Goal: Task Accomplishment & Management: Manage account settings

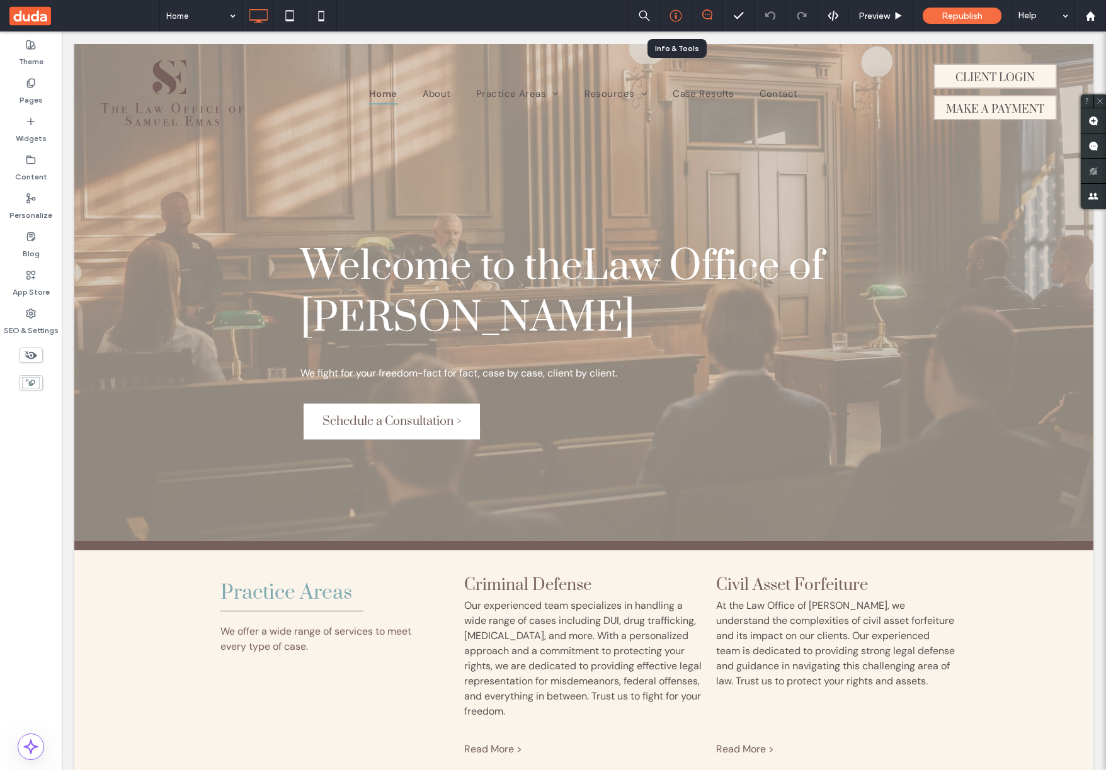
click at [674, 19] on icon at bounding box center [675, 15] width 13 height 13
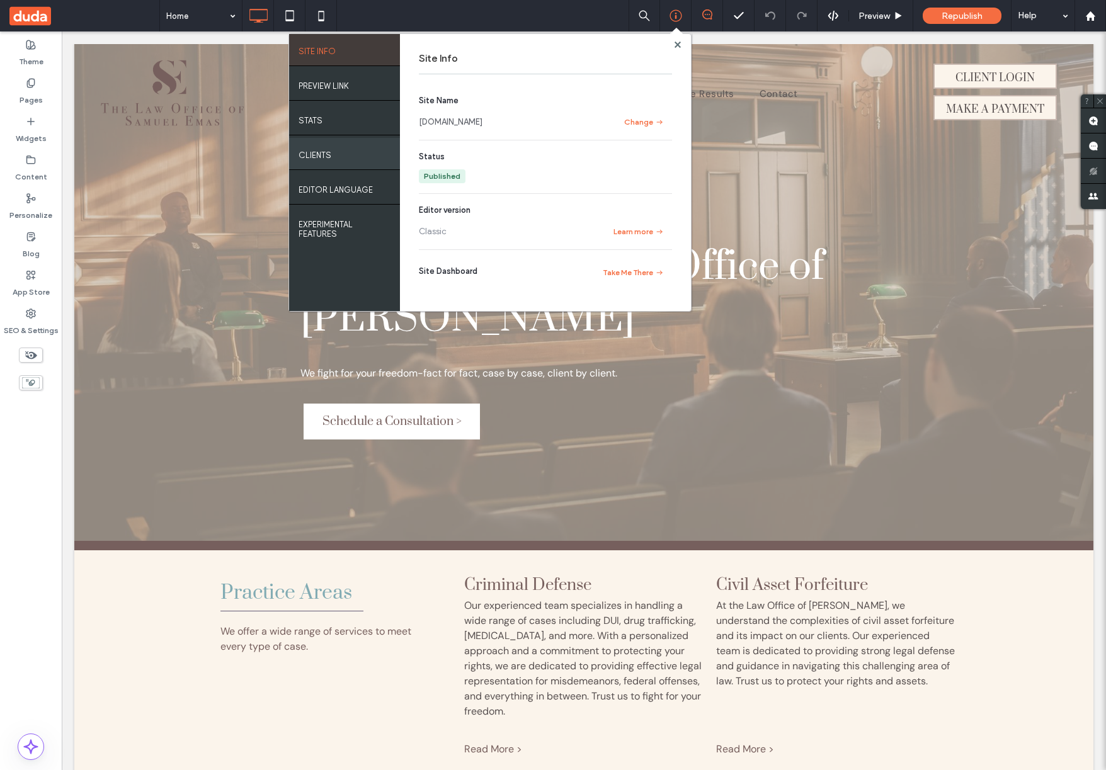
click at [331, 147] on div "Clients" at bounding box center [344, 153] width 111 height 31
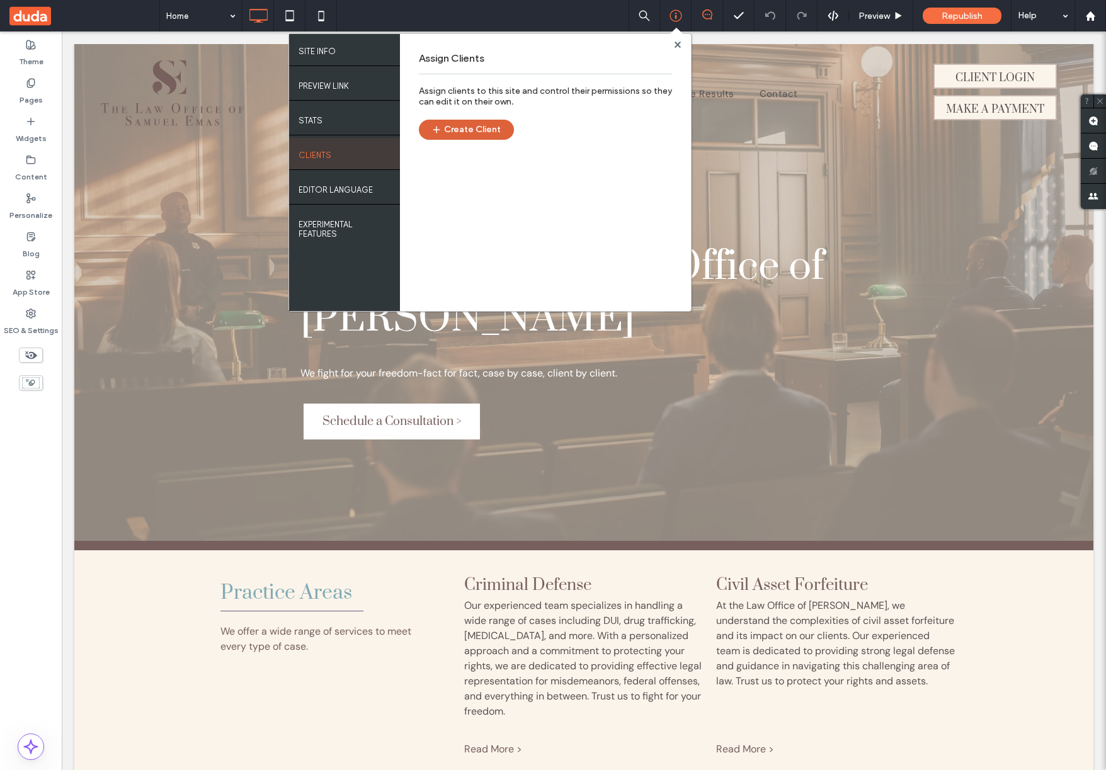
click at [484, 125] on button "Create Client" at bounding box center [466, 130] width 95 height 20
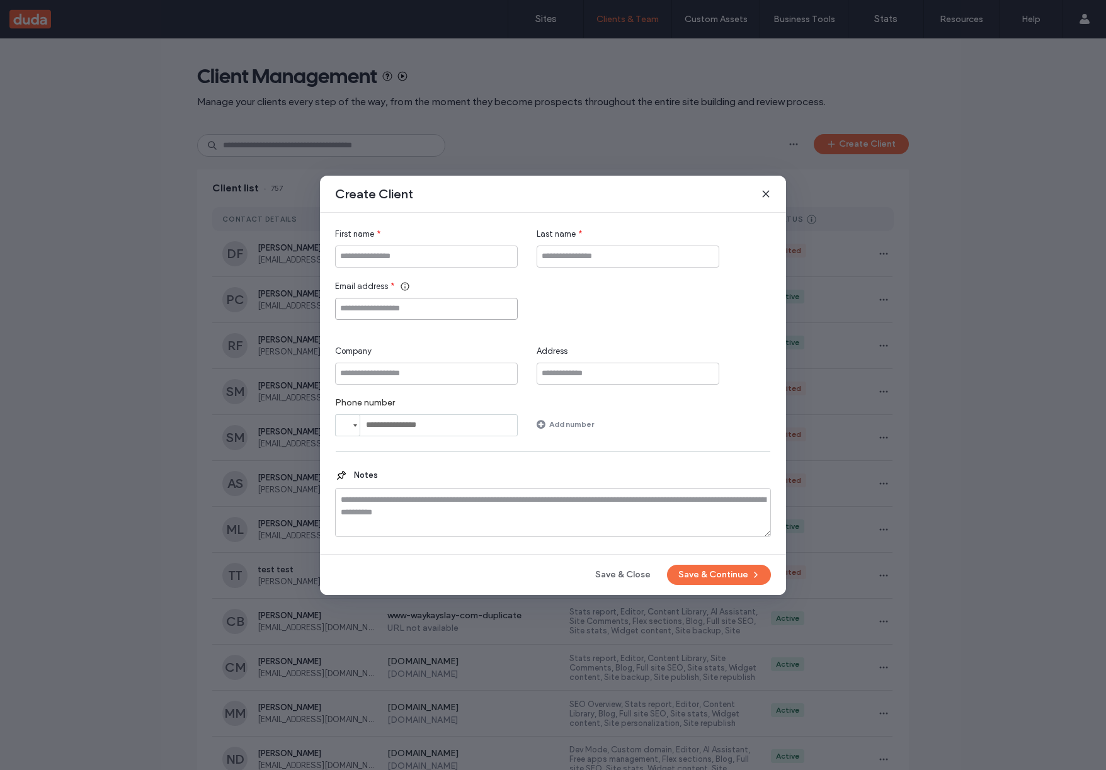
click at [402, 305] on input "Email address" at bounding box center [426, 309] width 183 height 22
paste input "**********"
type input "**********"
click at [404, 256] on input "First name" at bounding box center [426, 257] width 183 height 22
type input "****"
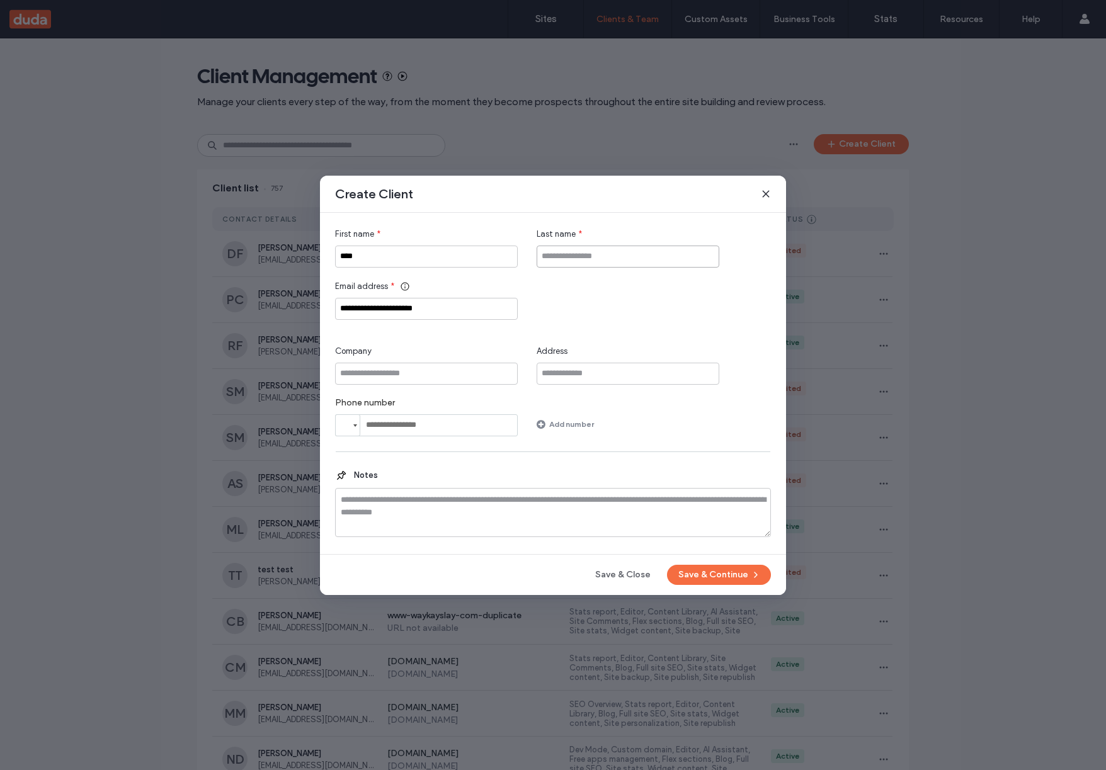
click at [571, 262] on input "Last name" at bounding box center [627, 257] width 183 height 22
type input "*********"
click at [701, 574] on button "Save & Continue" at bounding box center [719, 575] width 104 height 20
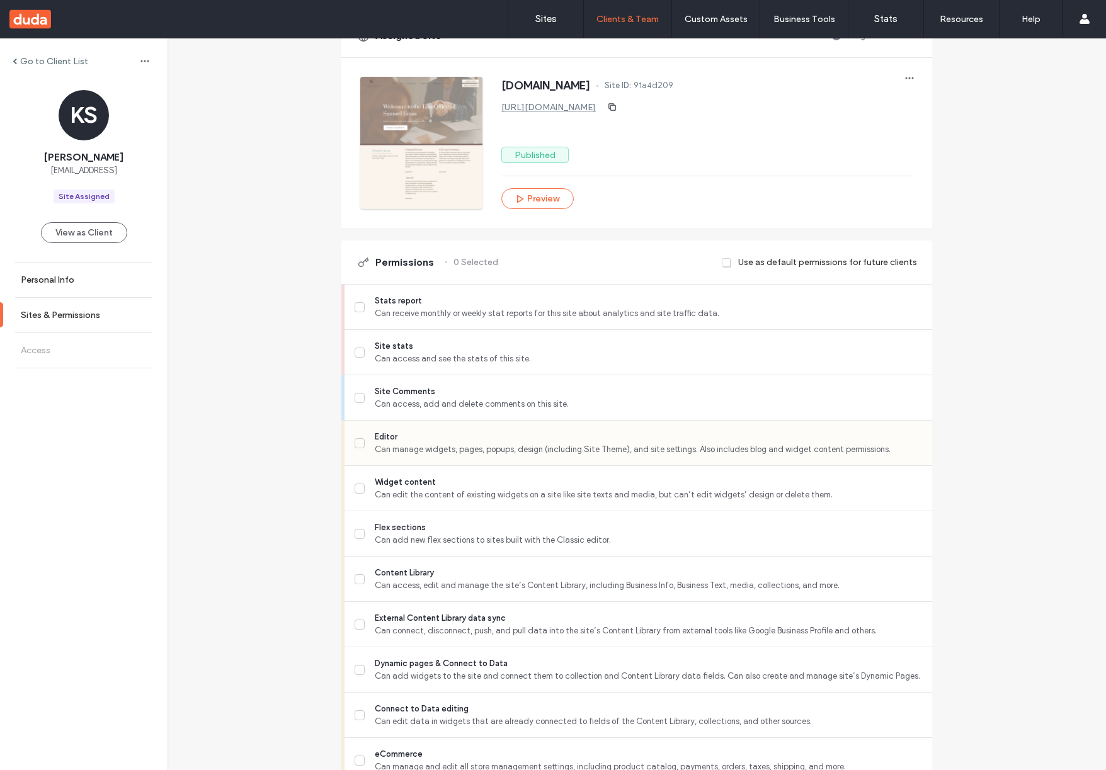
scroll to position [123, 0]
click at [357, 440] on icon at bounding box center [359, 441] width 5 height 3
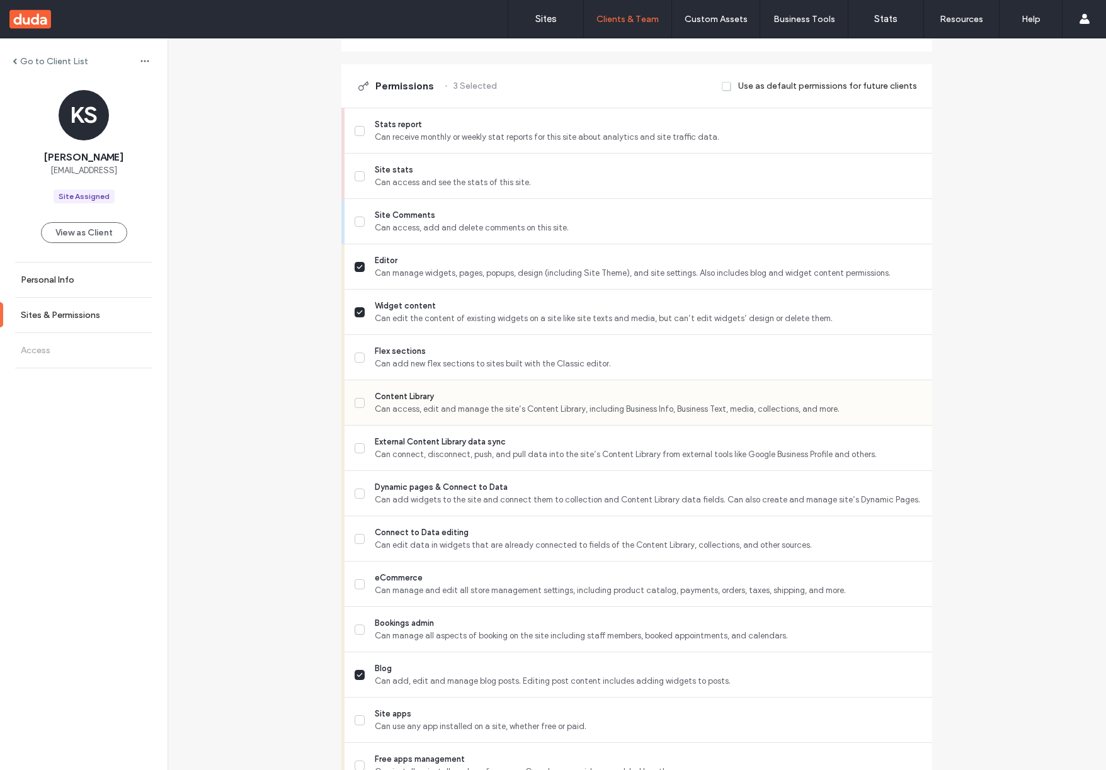
scroll to position [300, 0]
click at [356, 399] on icon at bounding box center [359, 399] width 6 height 5
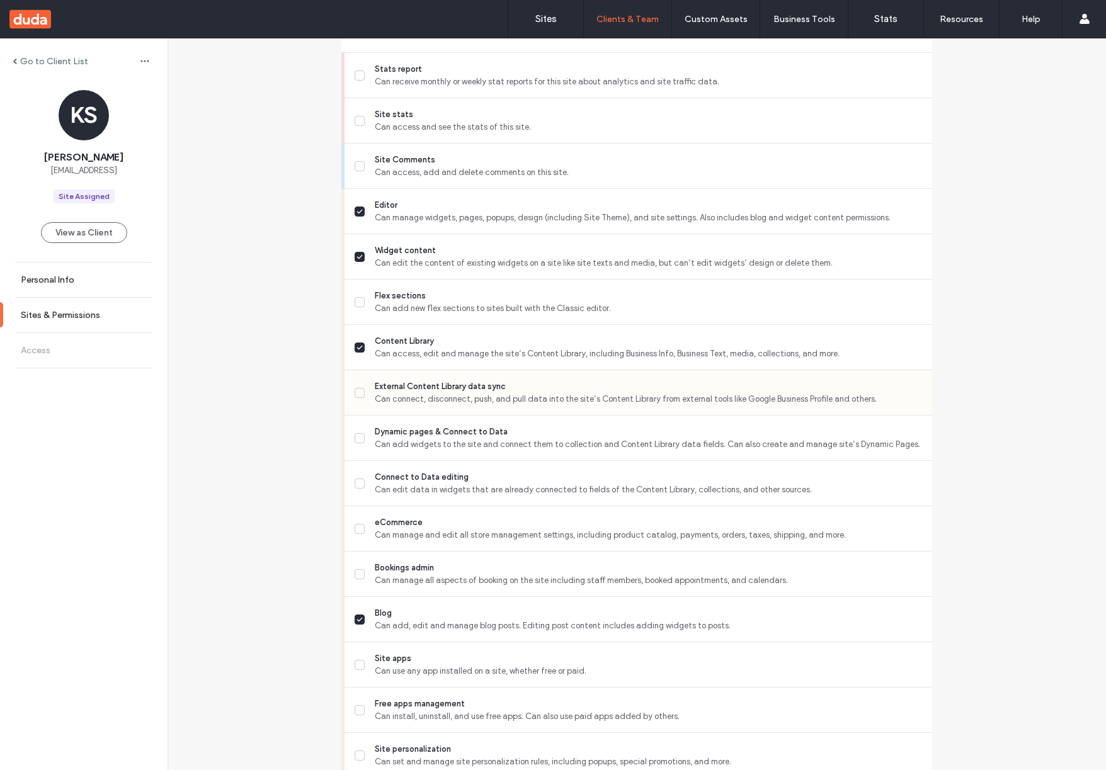
scroll to position [354, 0]
click at [356, 389] on icon at bounding box center [359, 391] width 6 height 5
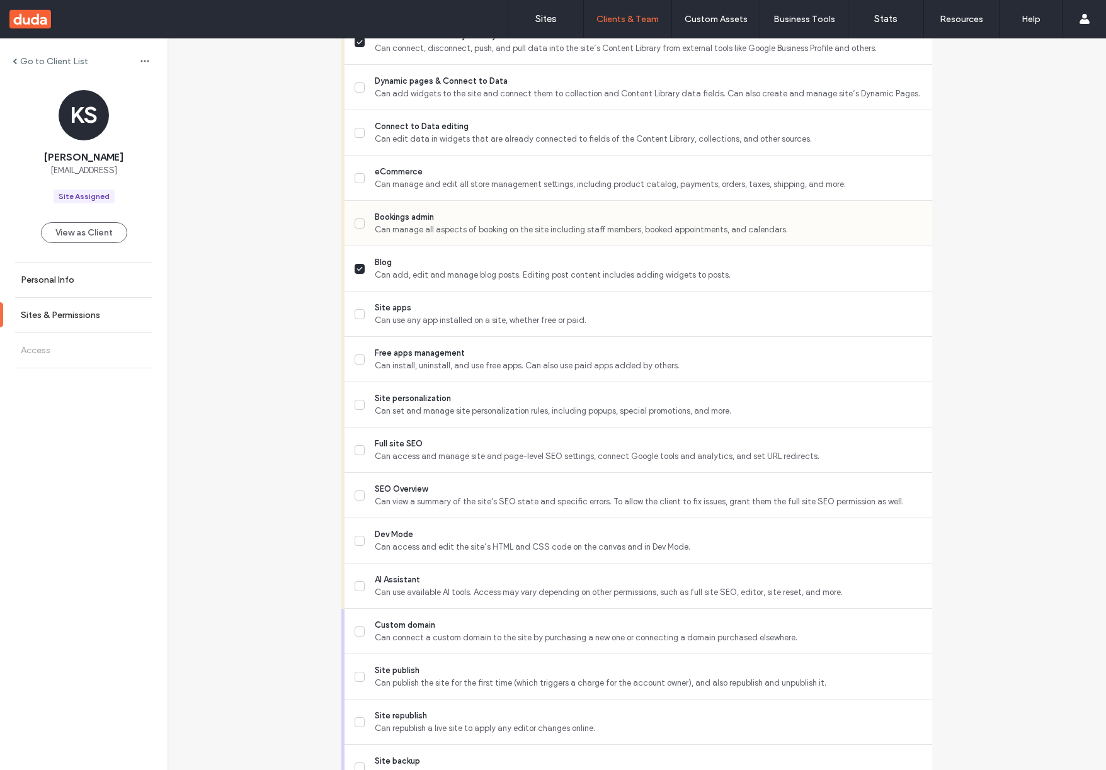
scroll to position [705, 0]
click at [358, 402] on icon at bounding box center [359, 402] width 6 height 5
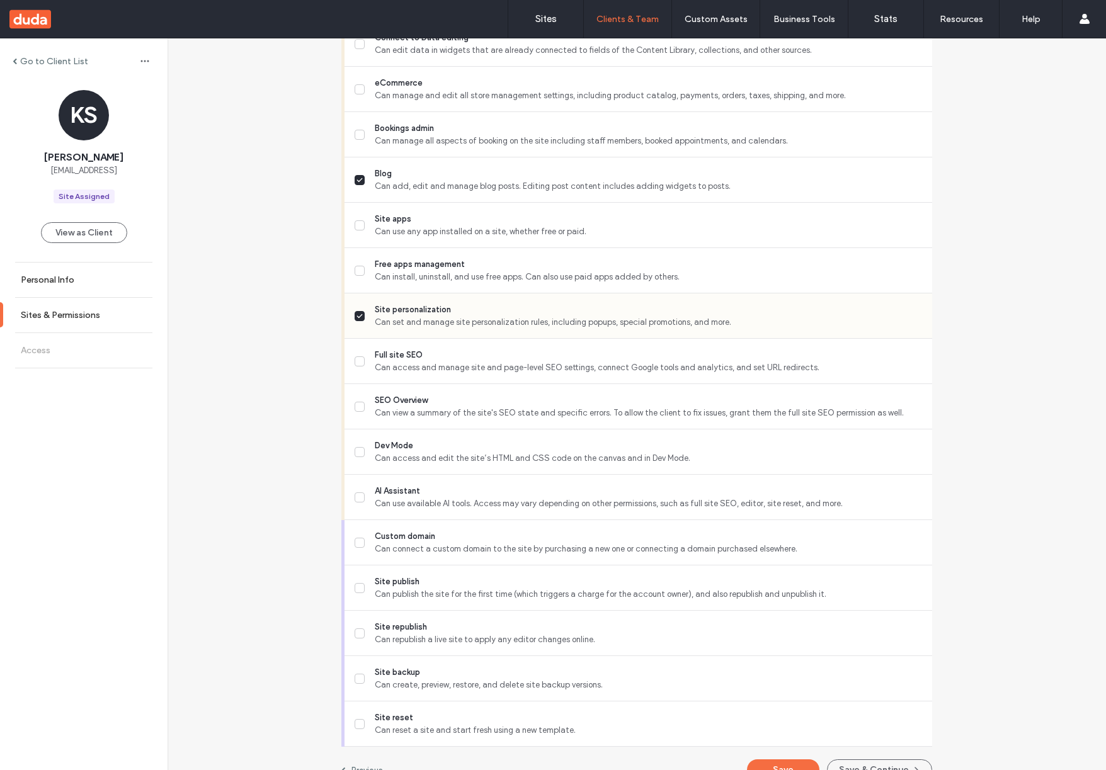
scroll to position [793, 0]
click at [355, 365] on span at bounding box center [360, 361] width 10 height 10
click at [356, 404] on icon at bounding box center [359, 406] width 6 height 5
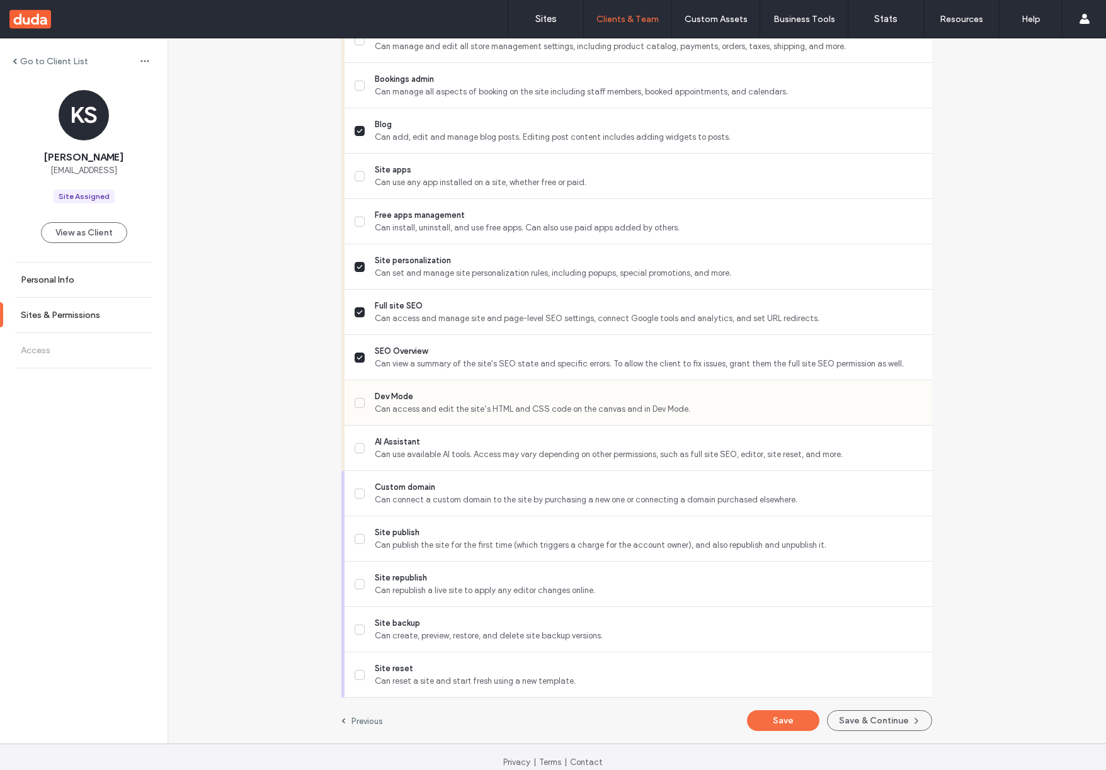
scroll to position [852, 0]
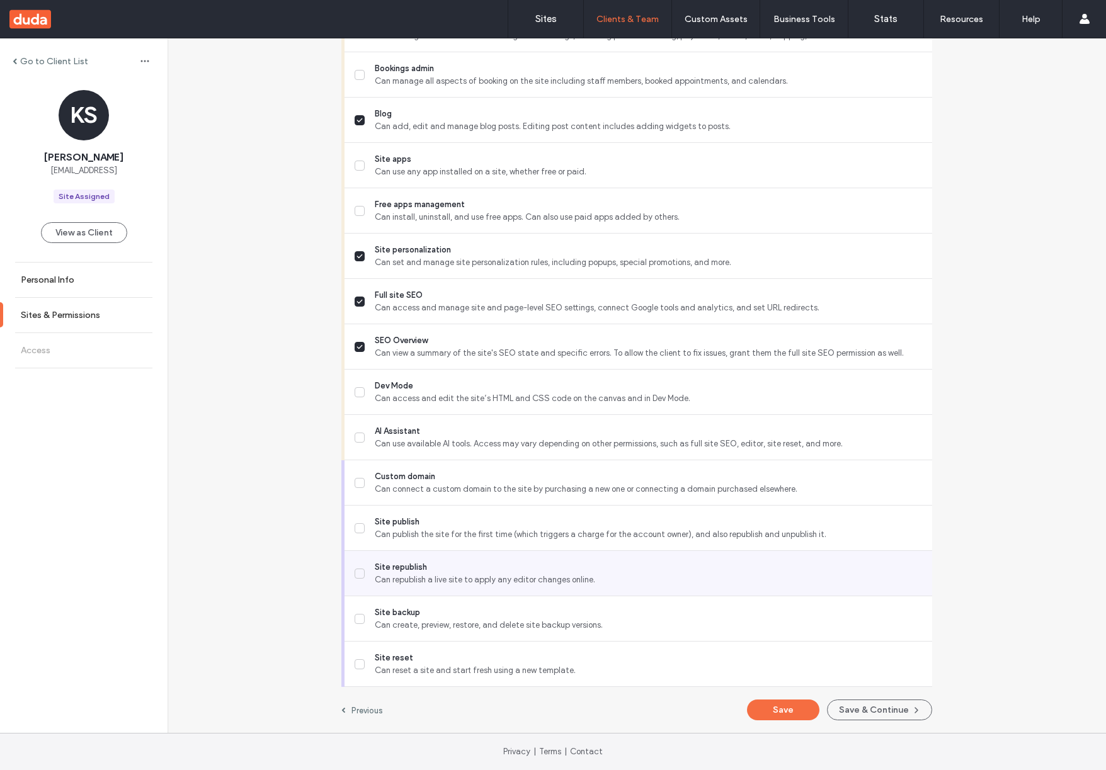
click at [355, 569] on span at bounding box center [360, 574] width 10 height 10
click at [841, 707] on button "Save & Continue" at bounding box center [879, 710] width 105 height 21
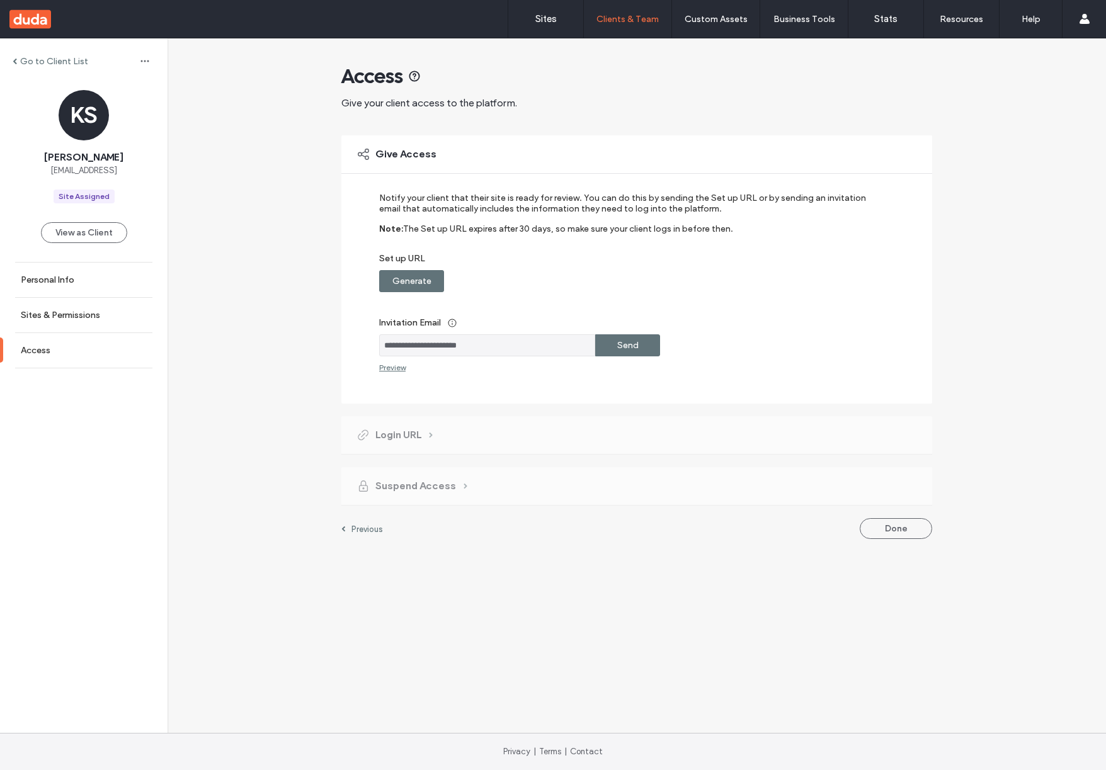
click at [421, 276] on label "Generate" at bounding box center [411, 281] width 39 height 23
click at [634, 276] on label "Copy" at bounding box center [627, 281] width 23 height 23
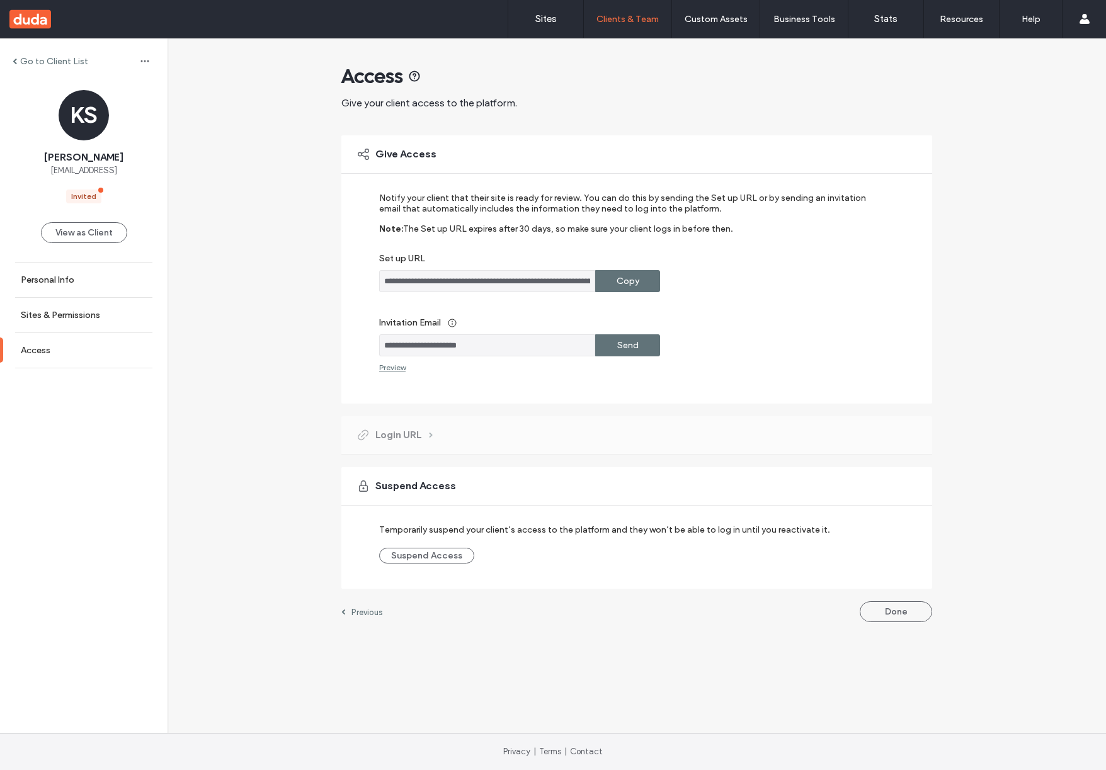
click at [630, 345] on label "Send" at bounding box center [627, 345] width 21 height 23
